Goal: Task Accomplishment & Management: Use online tool/utility

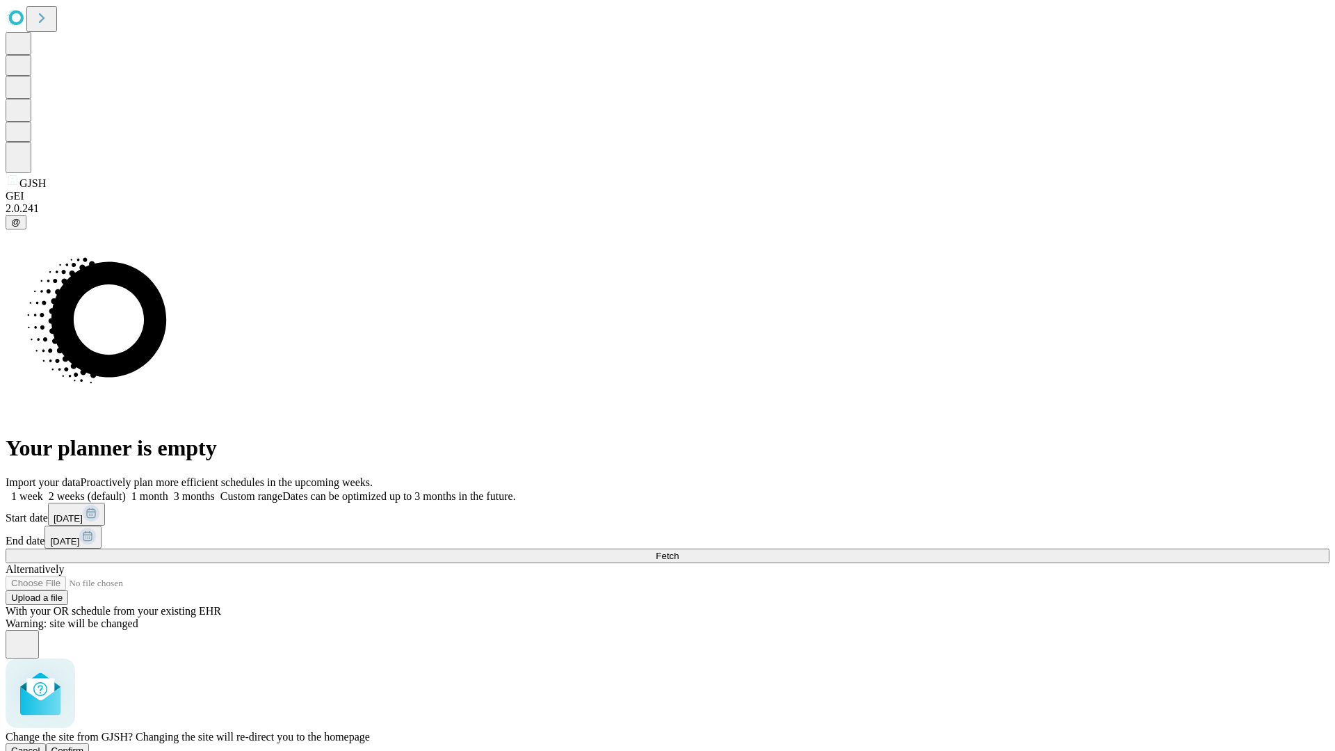
click at [84, 745] on span "Confirm" at bounding box center [67, 750] width 33 height 10
click at [126, 490] on label "2 weeks (default)" at bounding box center [84, 496] width 83 height 12
click at [679, 551] on span "Fetch" at bounding box center [667, 556] width 23 height 10
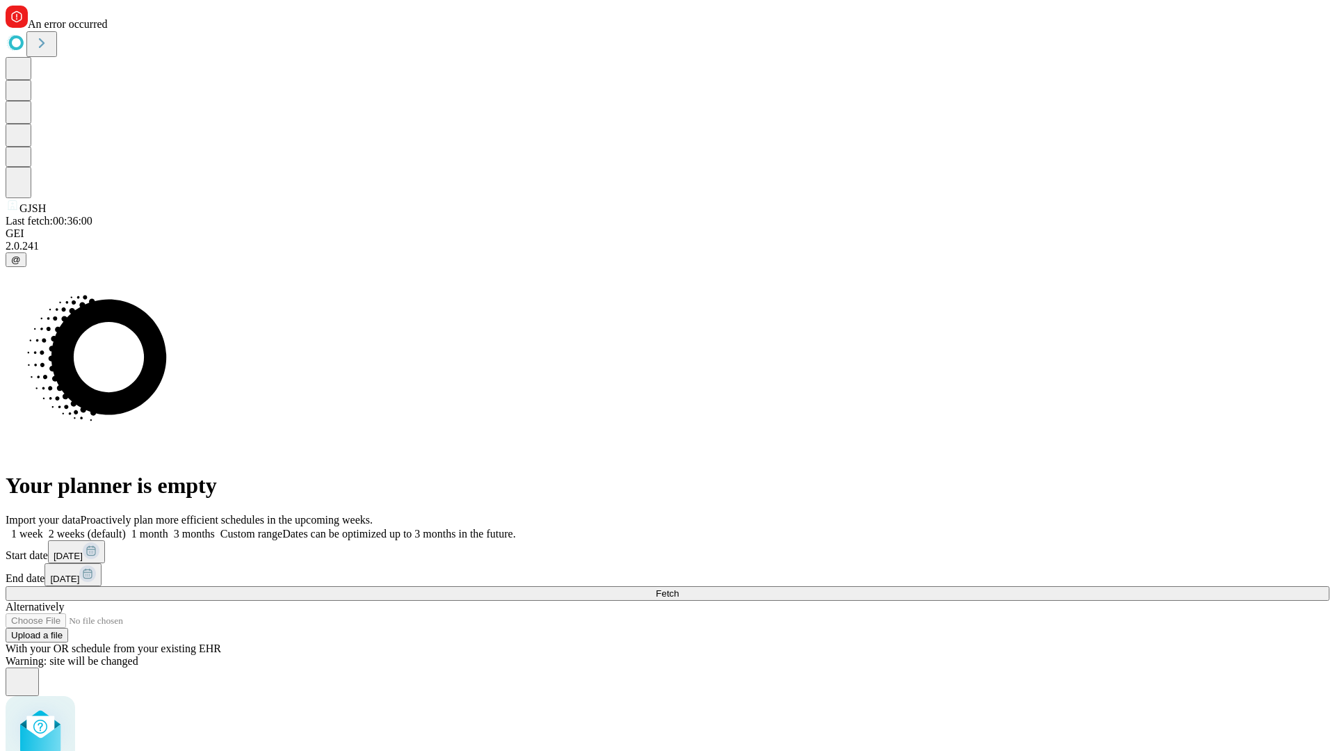
click at [126, 528] on label "2 weeks (default)" at bounding box center [84, 534] width 83 height 12
click at [679, 588] on span "Fetch" at bounding box center [667, 593] width 23 height 10
click at [126, 528] on label "2 weeks (default)" at bounding box center [84, 534] width 83 height 12
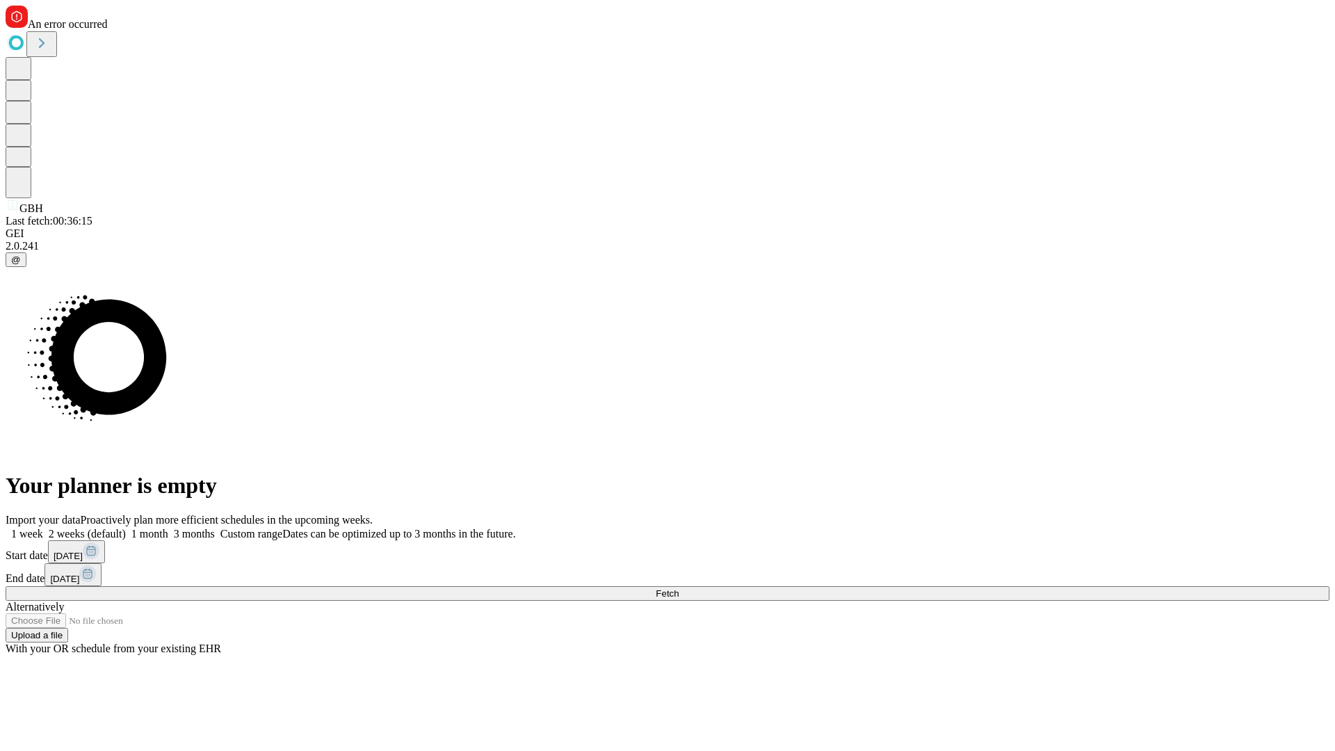
click at [679, 588] on span "Fetch" at bounding box center [667, 593] width 23 height 10
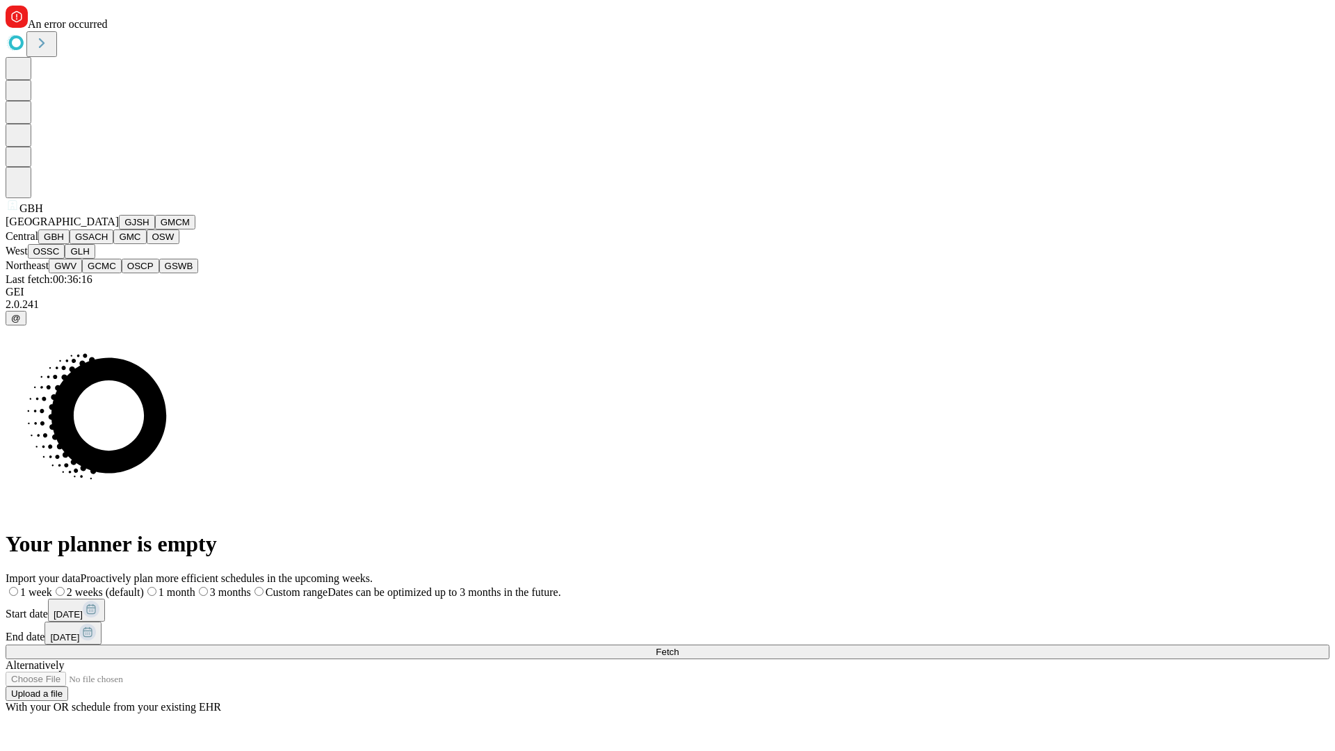
click at [108, 244] on button "GSACH" at bounding box center [92, 236] width 44 height 15
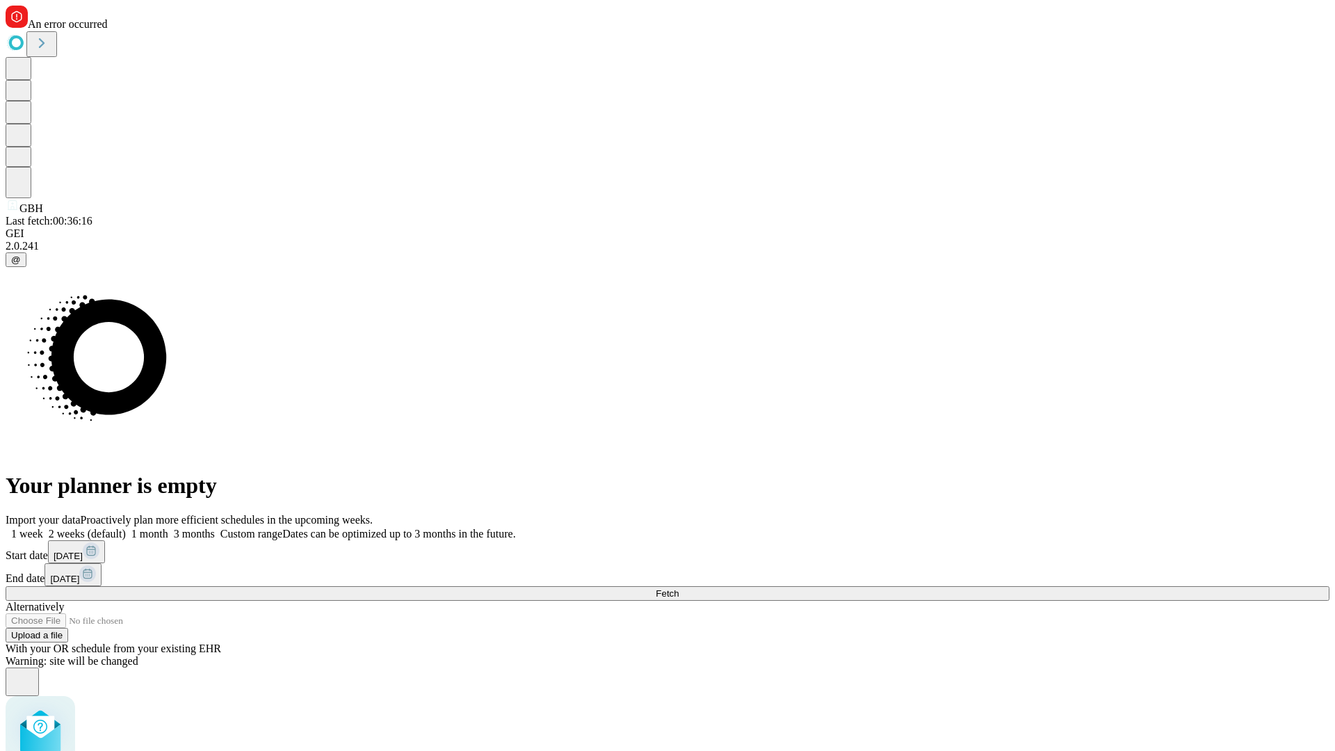
click at [126, 528] on label "2 weeks (default)" at bounding box center [84, 534] width 83 height 12
click at [679, 588] on span "Fetch" at bounding box center [667, 593] width 23 height 10
click at [126, 528] on label "2 weeks (default)" at bounding box center [84, 534] width 83 height 12
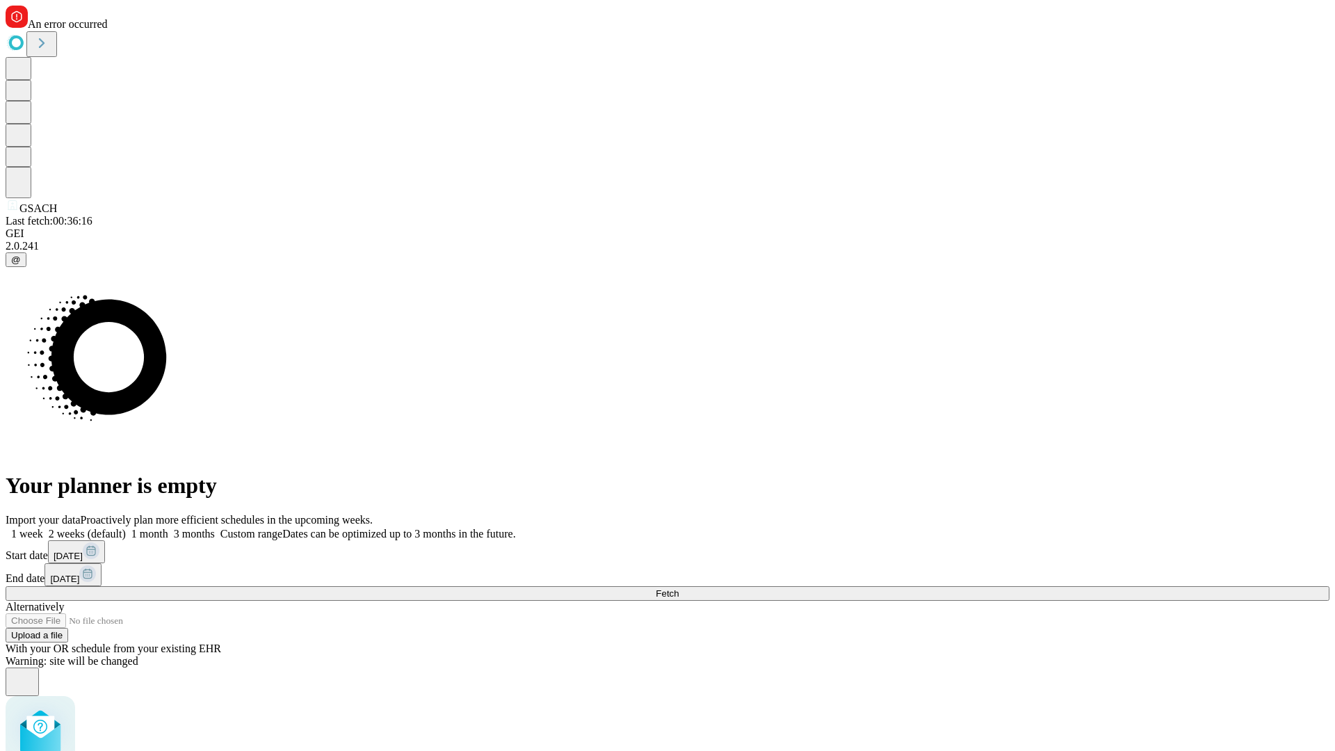
click at [679, 588] on span "Fetch" at bounding box center [667, 593] width 23 height 10
click at [126, 528] on label "2 weeks (default)" at bounding box center [84, 534] width 83 height 12
click at [679, 588] on span "Fetch" at bounding box center [667, 593] width 23 height 10
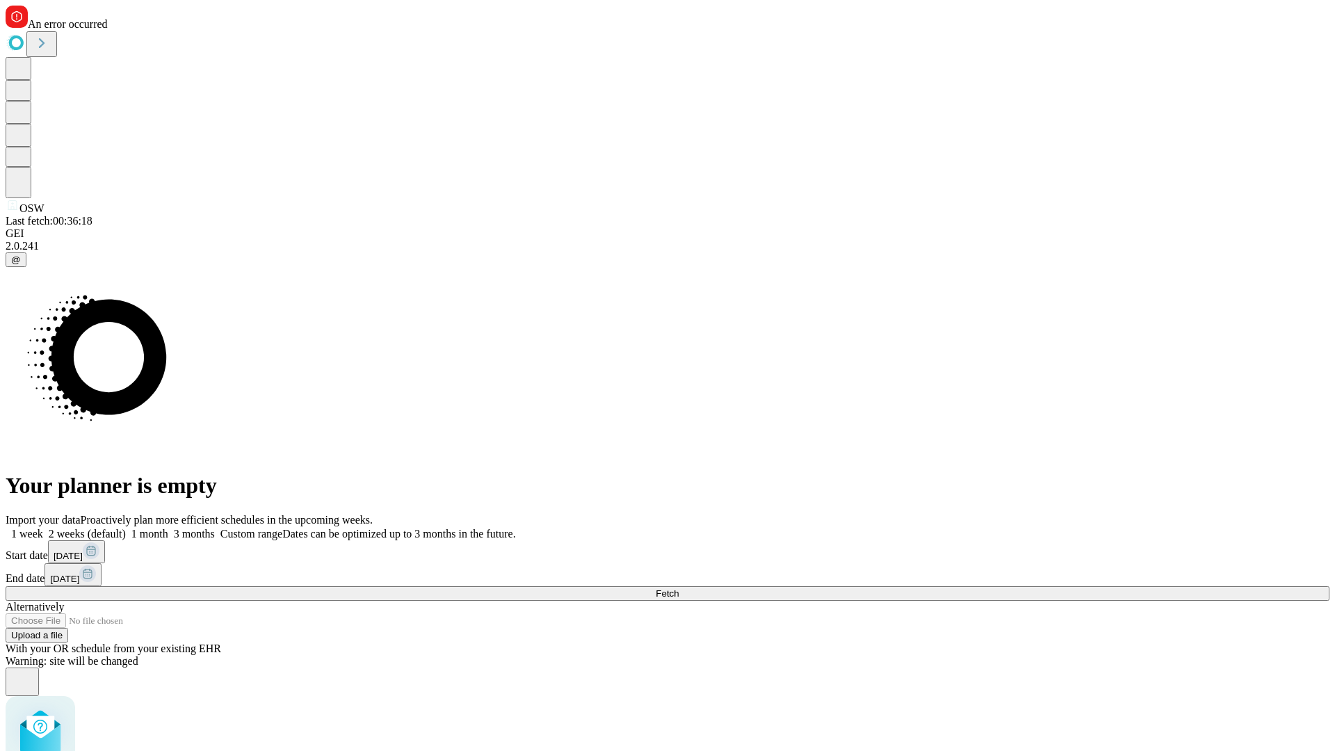
click at [126, 528] on label "2 weeks (default)" at bounding box center [84, 534] width 83 height 12
click at [679, 588] on span "Fetch" at bounding box center [667, 593] width 23 height 10
click at [126, 528] on label "2 weeks (default)" at bounding box center [84, 534] width 83 height 12
click at [679, 588] on span "Fetch" at bounding box center [667, 593] width 23 height 10
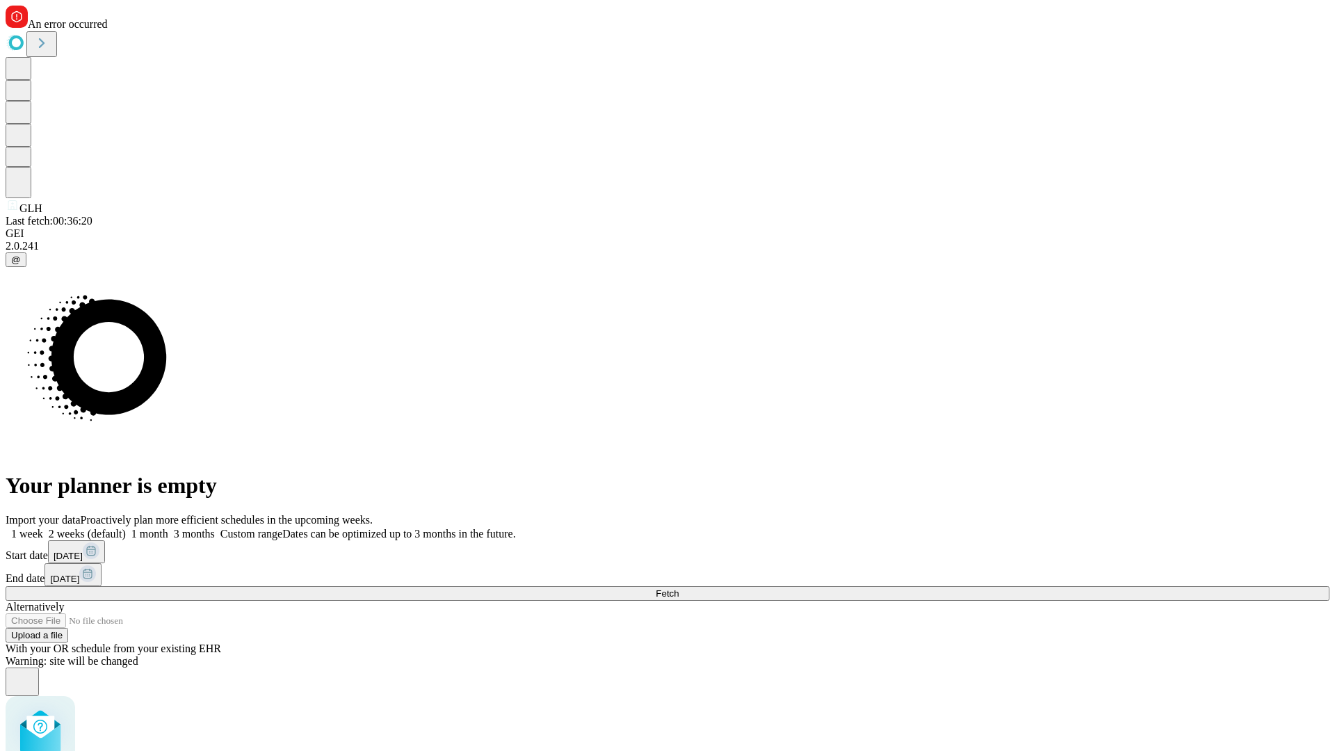
click at [126, 528] on label "2 weeks (default)" at bounding box center [84, 534] width 83 height 12
click at [679, 588] on span "Fetch" at bounding box center [667, 593] width 23 height 10
click at [126, 528] on label "2 weeks (default)" at bounding box center [84, 534] width 83 height 12
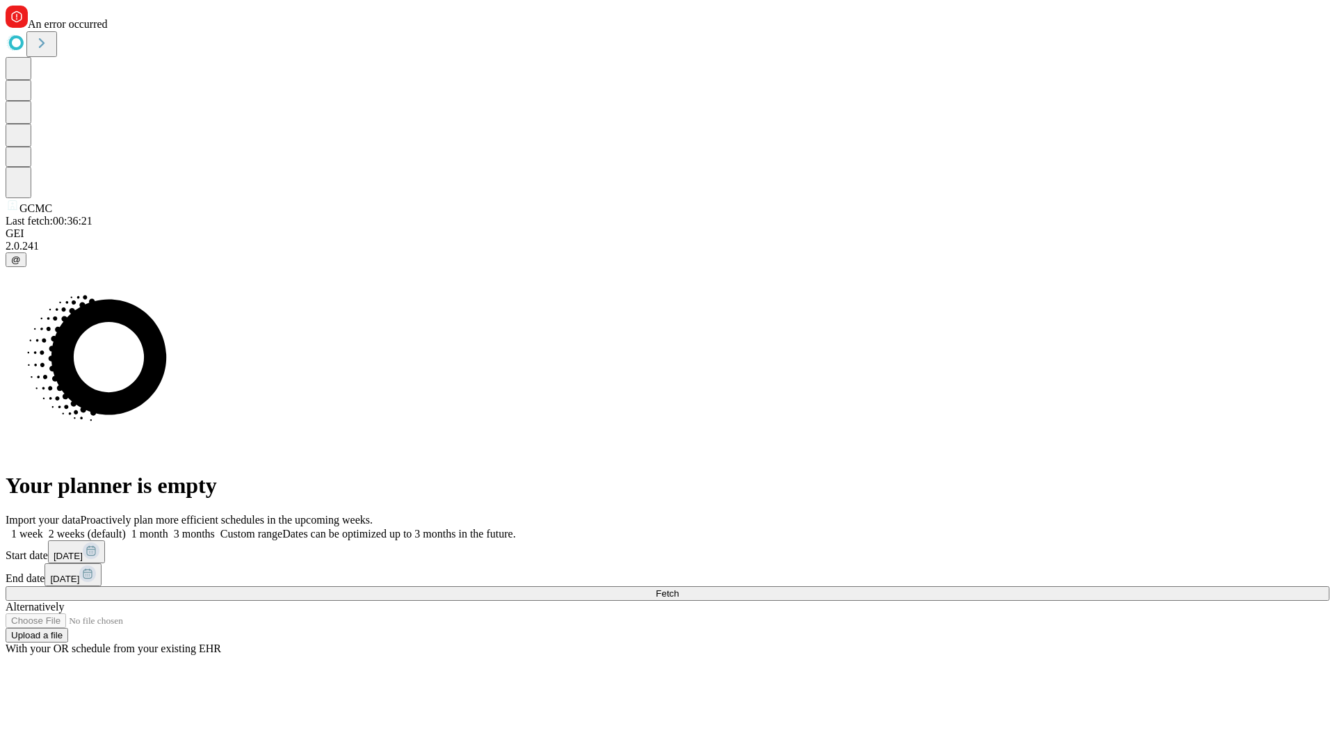
click at [679, 588] on span "Fetch" at bounding box center [667, 593] width 23 height 10
click at [126, 528] on label "2 weeks (default)" at bounding box center [84, 534] width 83 height 12
click at [679, 588] on span "Fetch" at bounding box center [667, 593] width 23 height 10
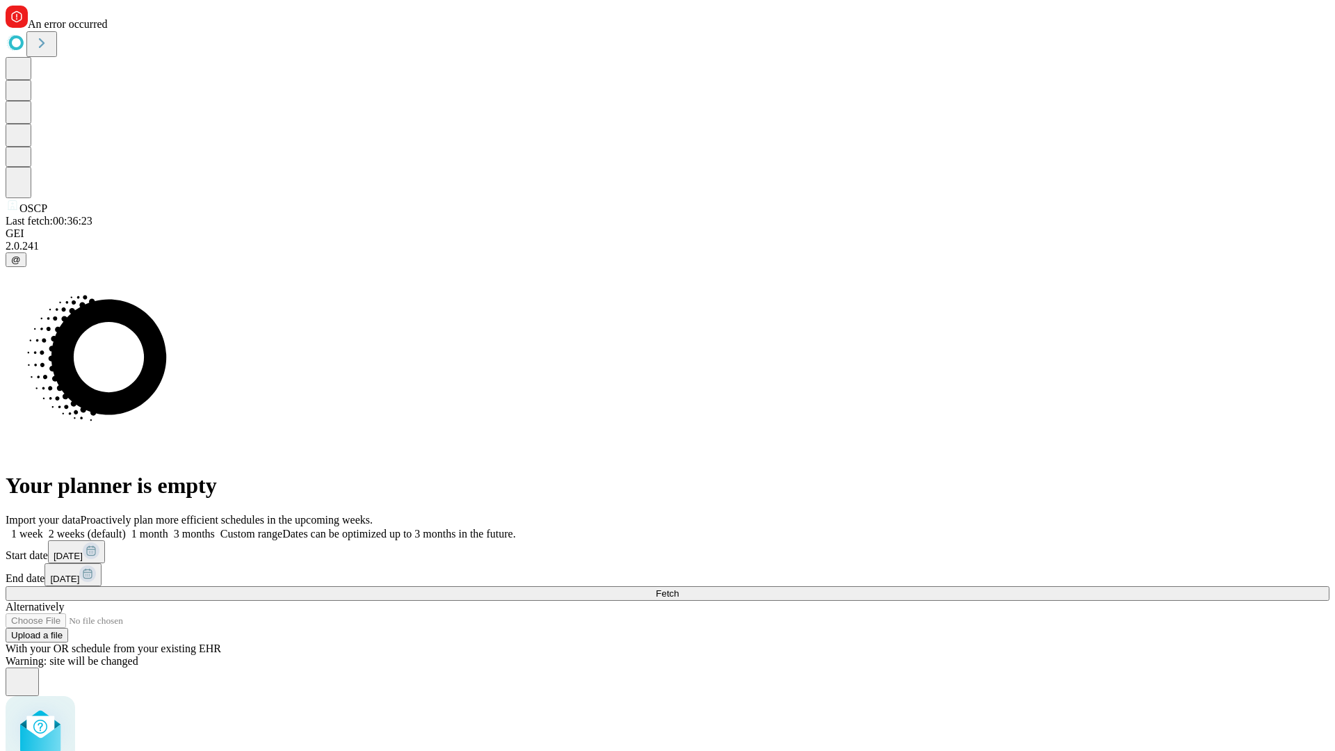
click at [126, 528] on label "2 weeks (default)" at bounding box center [84, 534] width 83 height 12
click at [679, 588] on span "Fetch" at bounding box center [667, 593] width 23 height 10
